Goal: Transaction & Acquisition: Obtain resource

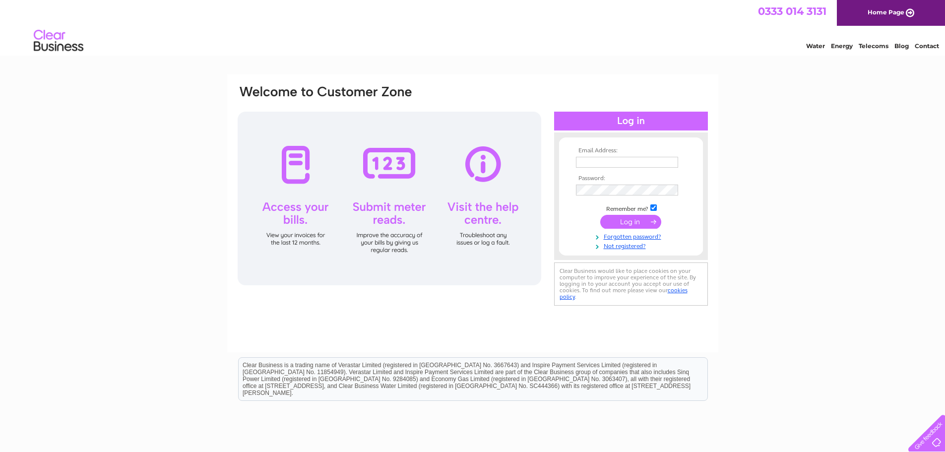
click at [628, 165] on input "text" at bounding box center [627, 162] width 102 height 11
click at [616, 160] on input "text" at bounding box center [627, 163] width 103 height 12
type input "joe@whiskyshop.com"
click at [617, 225] on input "submit" at bounding box center [630, 222] width 61 height 14
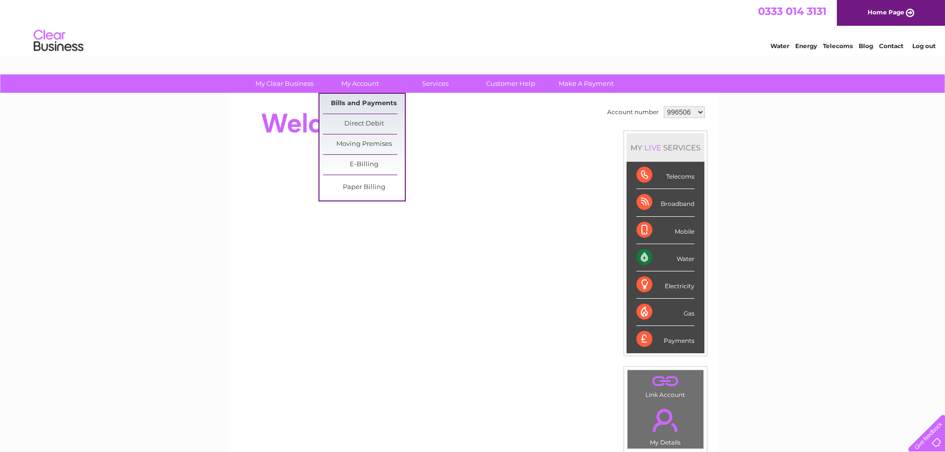
click at [351, 104] on link "Bills and Payments" at bounding box center [364, 104] width 82 height 20
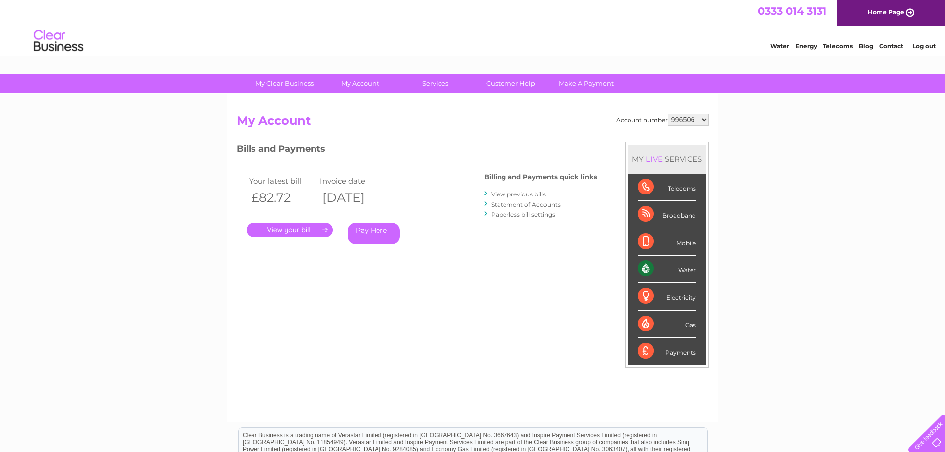
click at [523, 194] on link "View previous bills" at bounding box center [518, 193] width 55 height 7
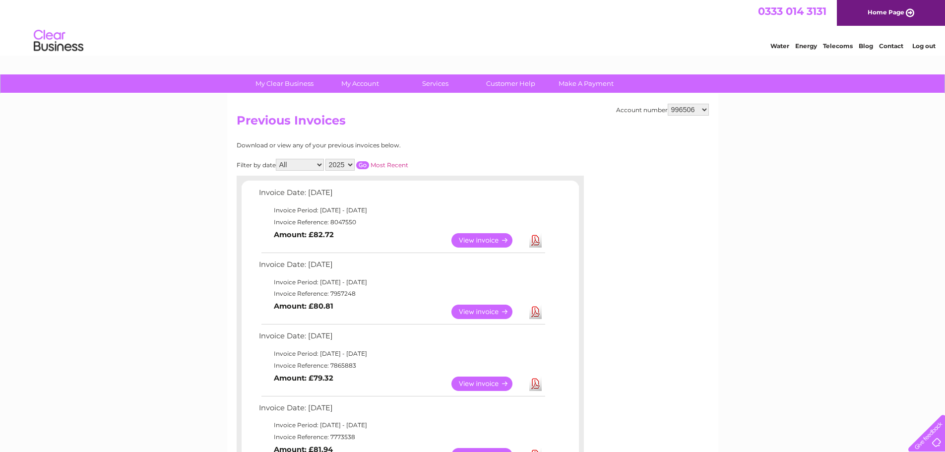
click at [537, 241] on link "Download" at bounding box center [535, 240] width 12 height 14
